Goal: Information Seeking & Learning: Understand process/instructions

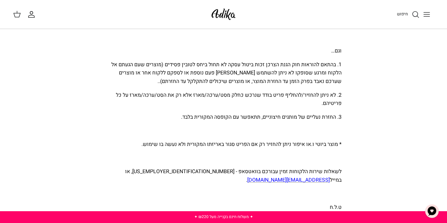
scroll to position [381, 0]
